Goal: Task Accomplishment & Management: Manage account settings

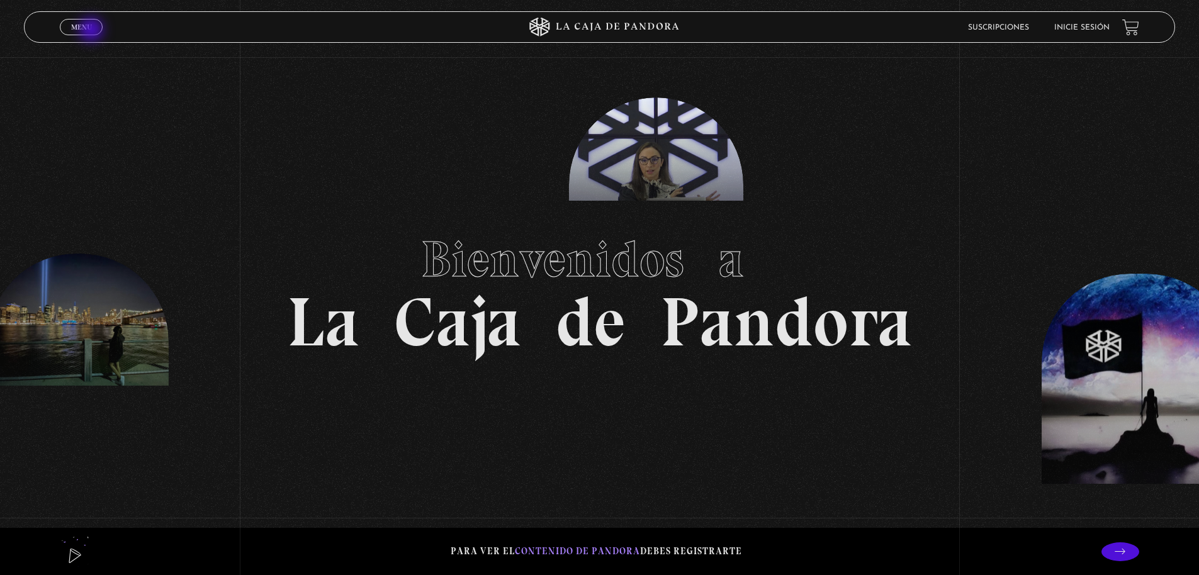
click at [93, 31] on link "Menu Cerrar" at bounding box center [81, 27] width 43 height 16
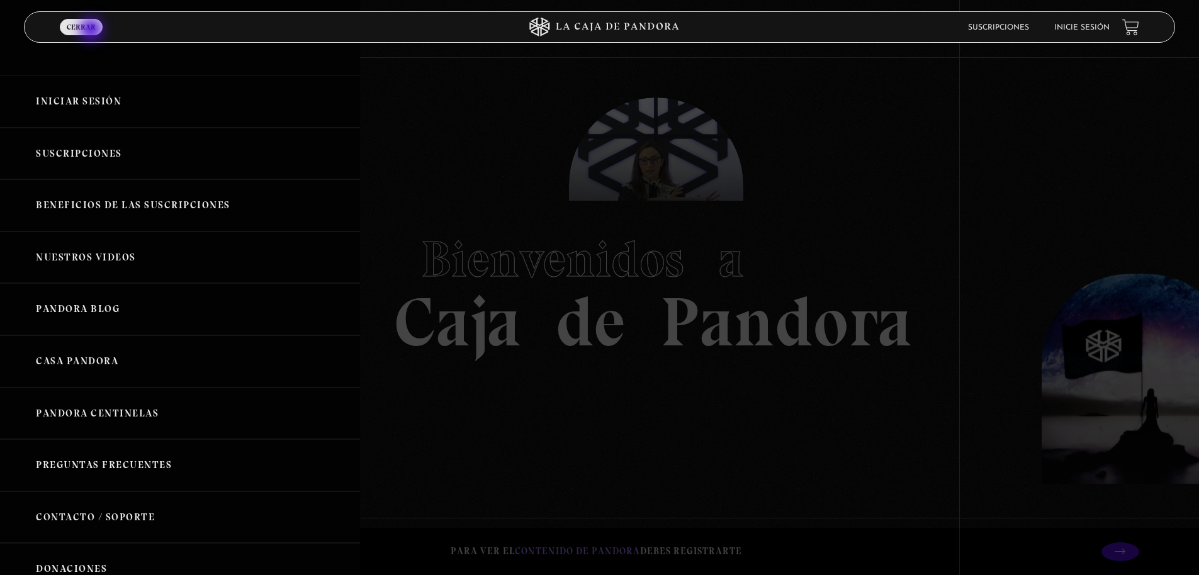
click at [93, 31] on span "Cerrar" at bounding box center [81, 27] width 29 height 8
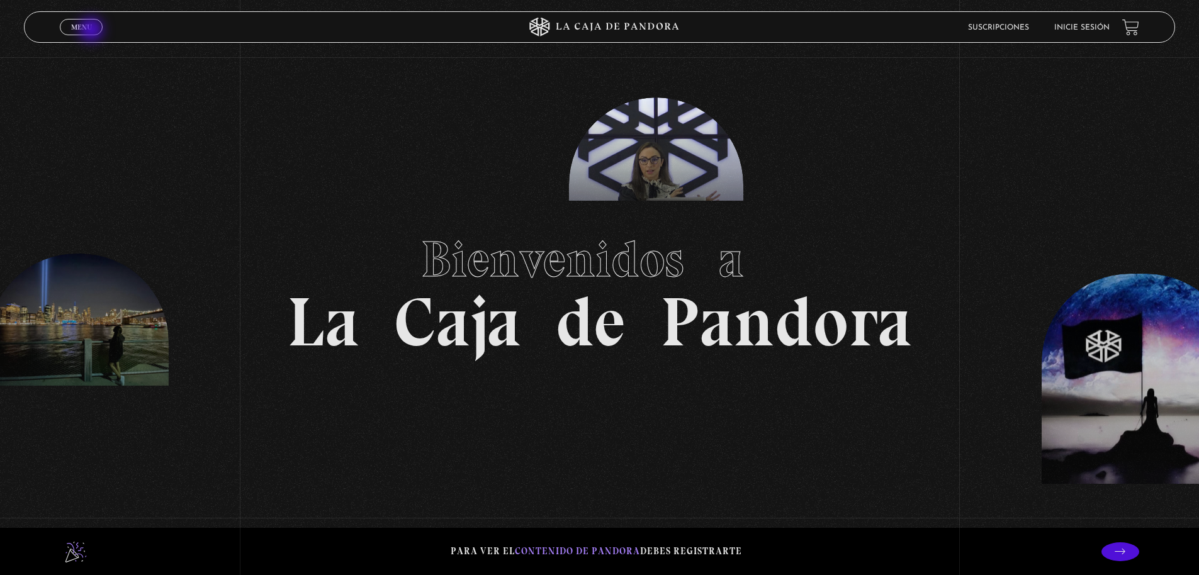
click at [93, 31] on link "Menu Cerrar" at bounding box center [81, 27] width 43 height 16
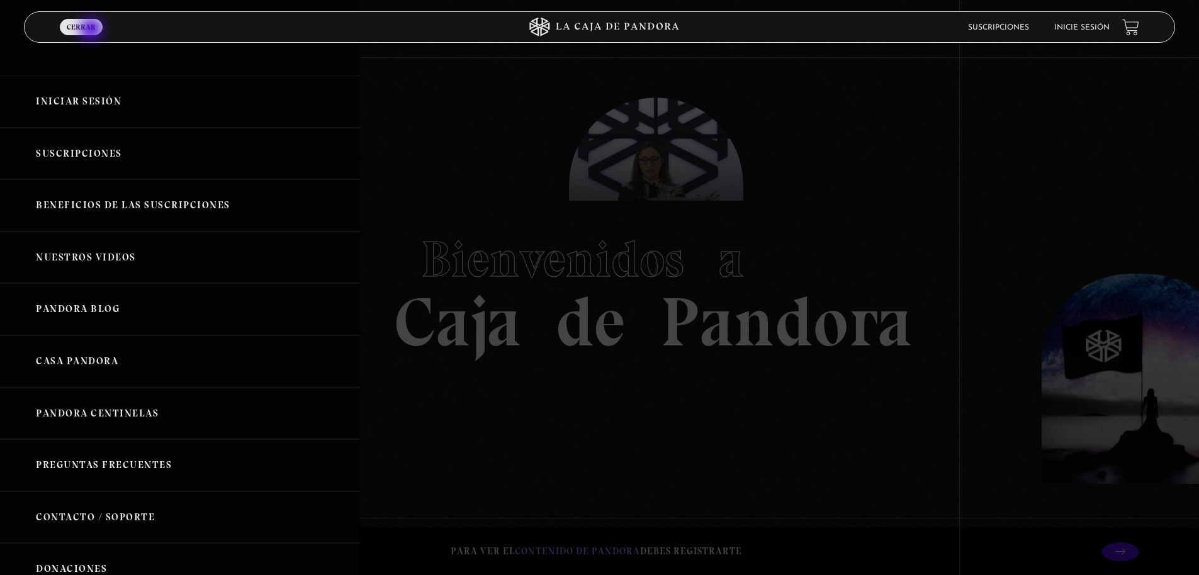
click at [93, 31] on span "Cerrar" at bounding box center [81, 27] width 29 height 8
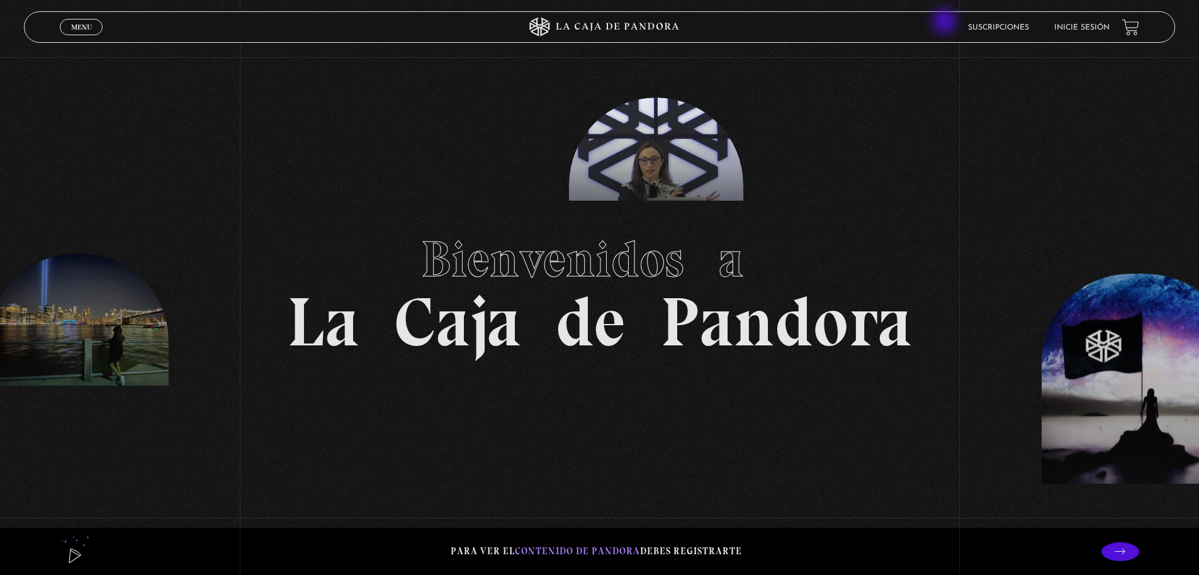
click at [982, 35] on li "Suscripciones" at bounding box center [998, 28] width 61 height 20
click at [993, 26] on link "Suscripciones" at bounding box center [998, 28] width 61 height 8
